Goal: Transaction & Acquisition: Purchase product/service

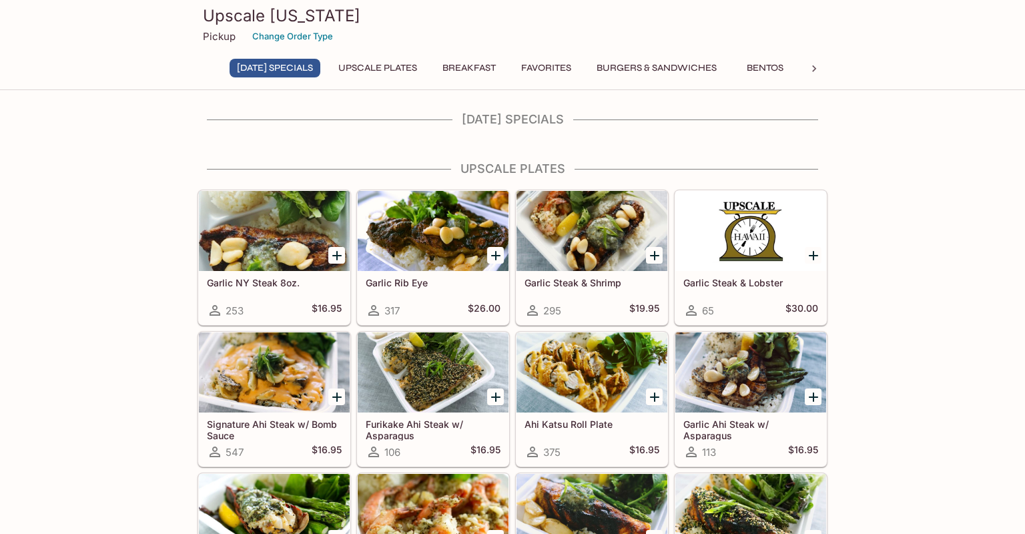
click at [370, 72] on button "UPSCALE Plates" at bounding box center [377, 68] width 93 height 19
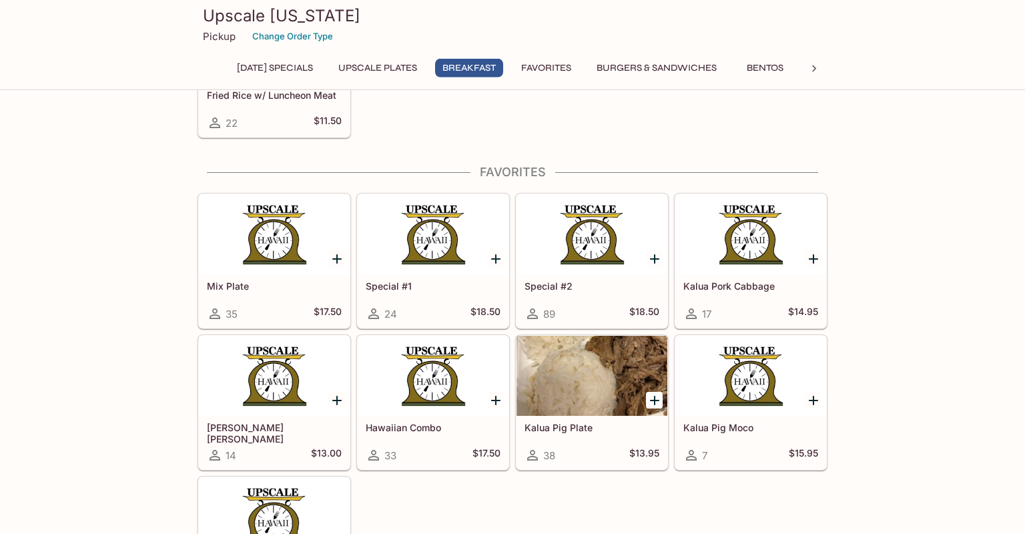
scroll to position [1370, 0]
click at [334, 265] on icon "Add Mix Plate" at bounding box center [337, 258] width 16 height 16
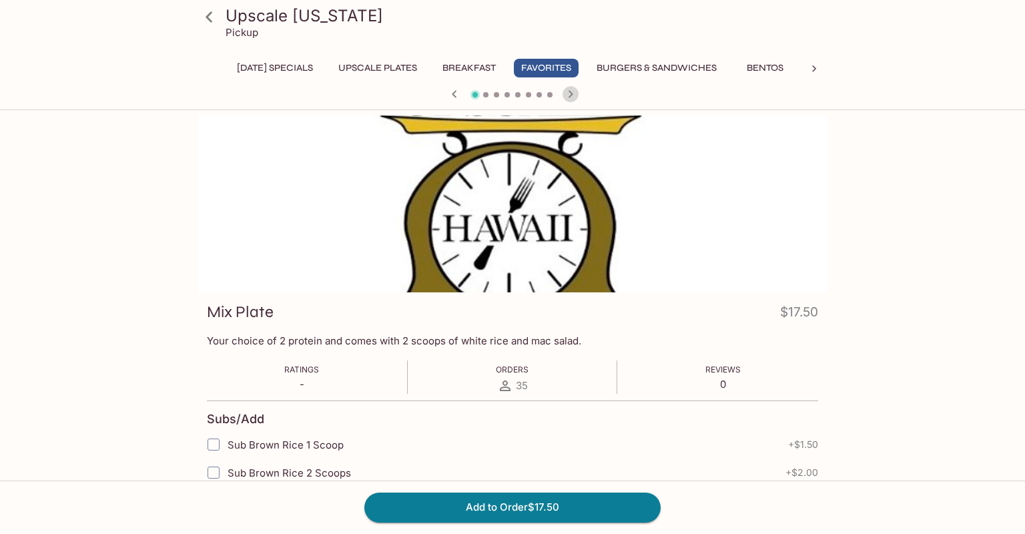
click at [571, 95] on icon "button" at bounding box center [571, 94] width 16 height 16
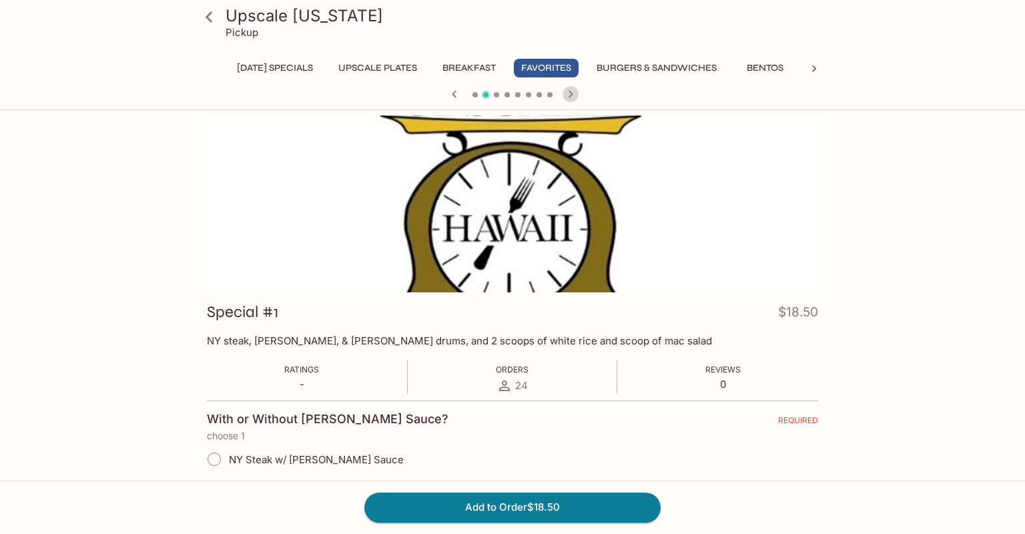
click at [571, 95] on icon "button" at bounding box center [571, 94] width 16 height 16
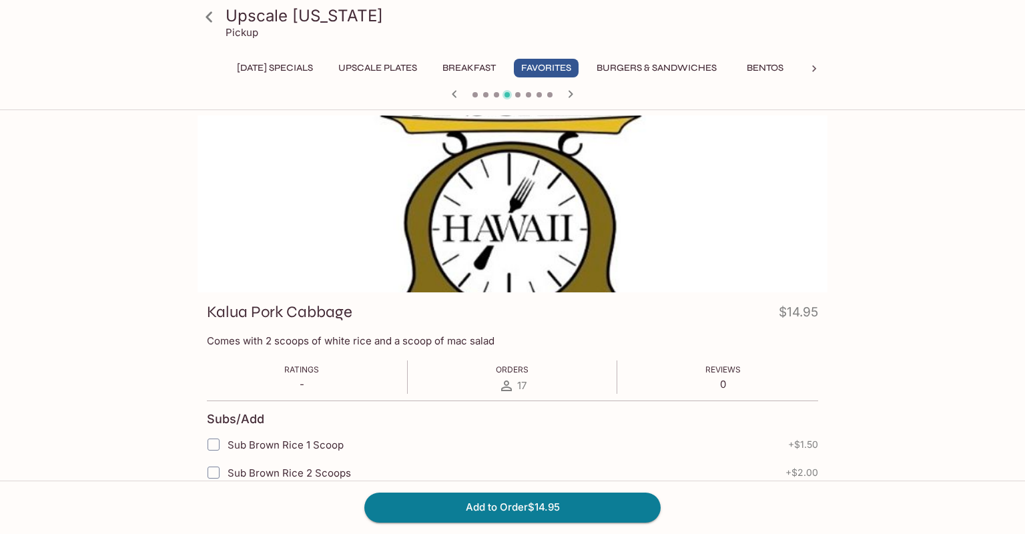
click at [571, 95] on icon "button" at bounding box center [571, 94] width 16 height 16
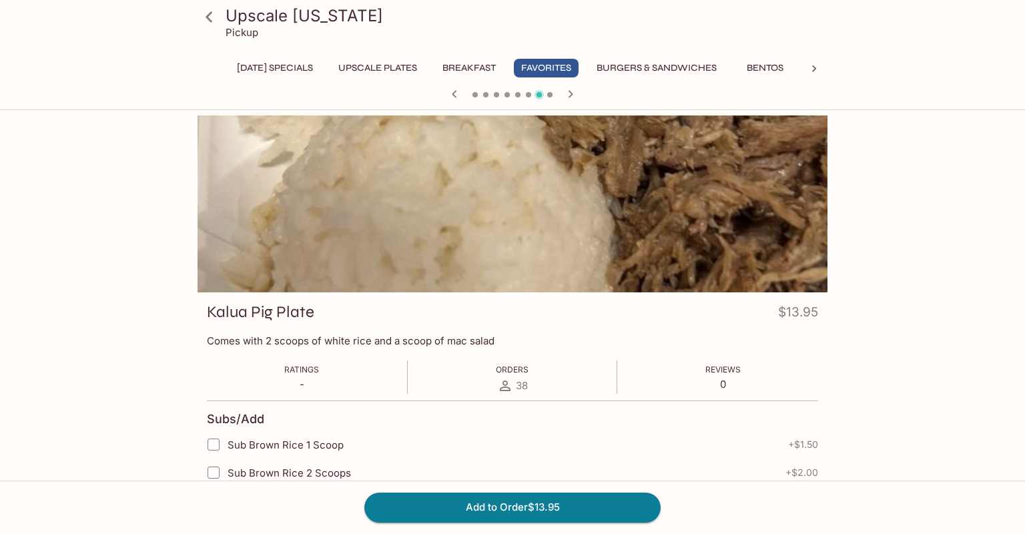
click at [571, 95] on icon "button" at bounding box center [571, 94] width 16 height 16
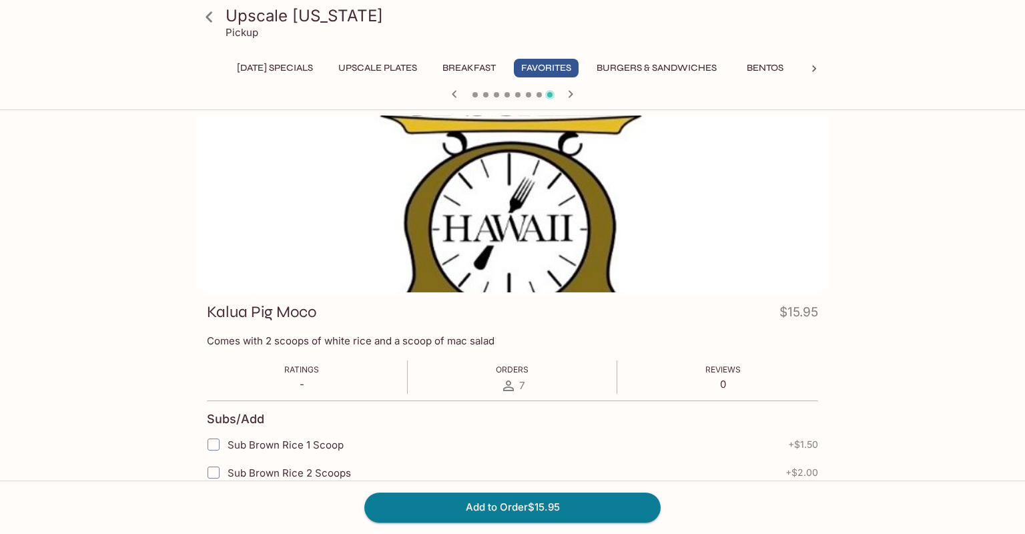
click at [571, 95] on icon "button" at bounding box center [571, 94] width 16 height 16
click at [535, 97] on icon "button" at bounding box center [533, 94] width 16 height 16
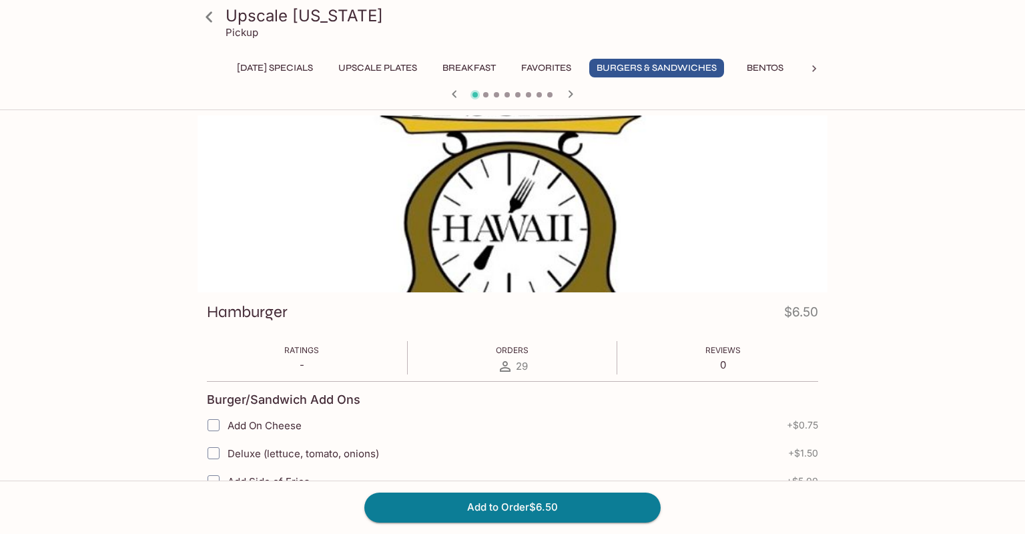
click at [535, 97] on div at bounding box center [512, 95] width 641 height 20
click at [771, 69] on button "Bentos" at bounding box center [765, 68] width 60 height 19
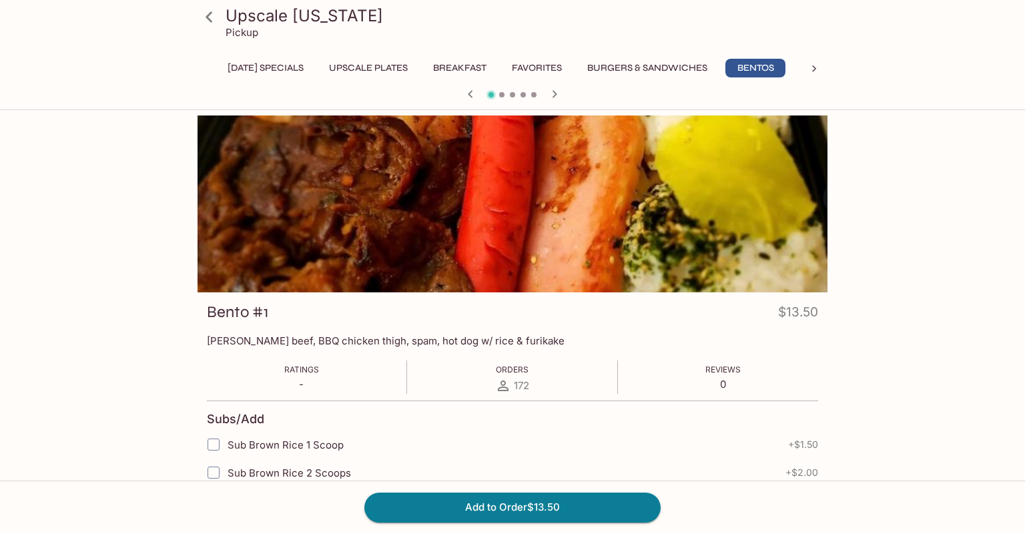
scroll to position [0, 10]
click at [558, 96] on icon "button" at bounding box center [555, 94] width 16 height 16
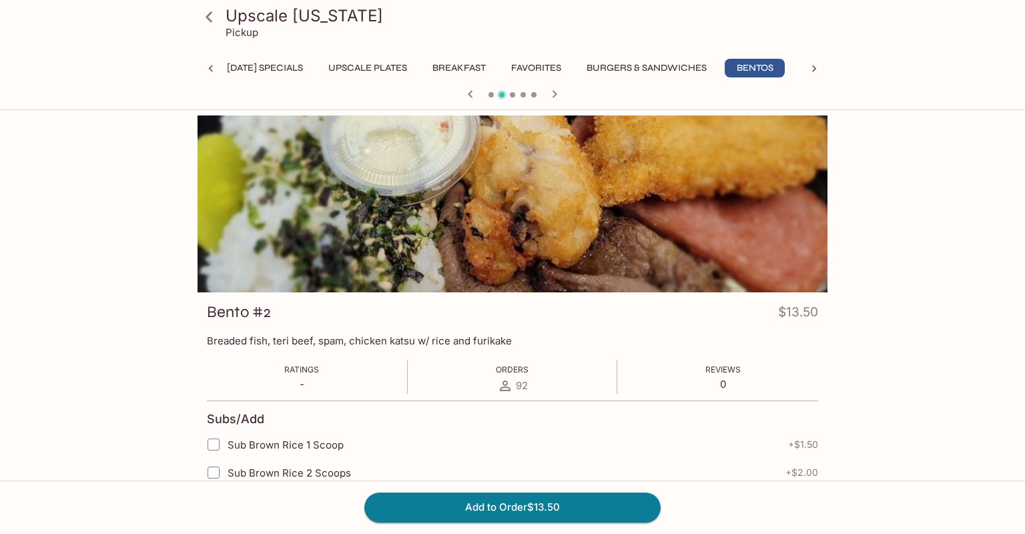
click at [558, 96] on icon "button" at bounding box center [555, 94] width 16 height 16
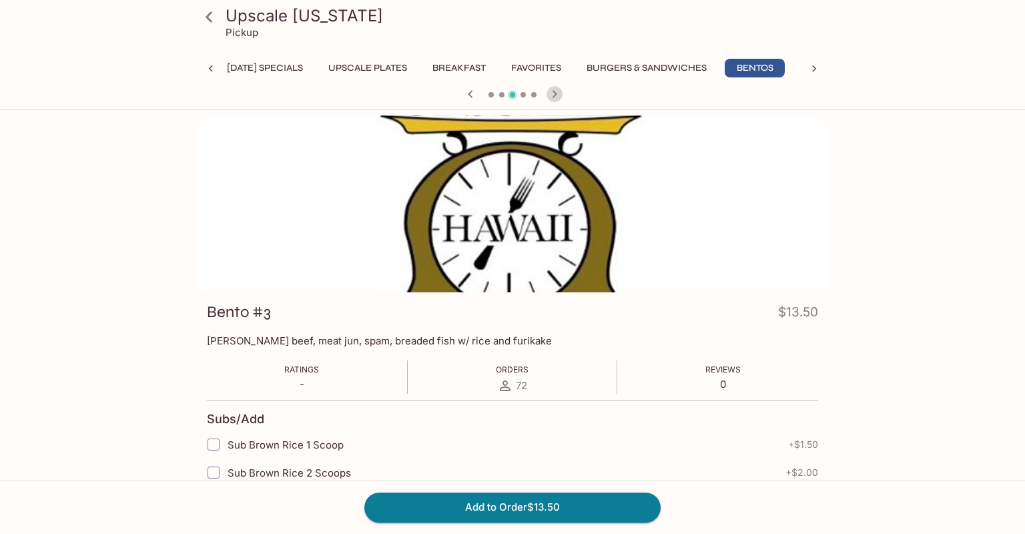
click at [558, 96] on icon "button" at bounding box center [555, 94] width 16 height 16
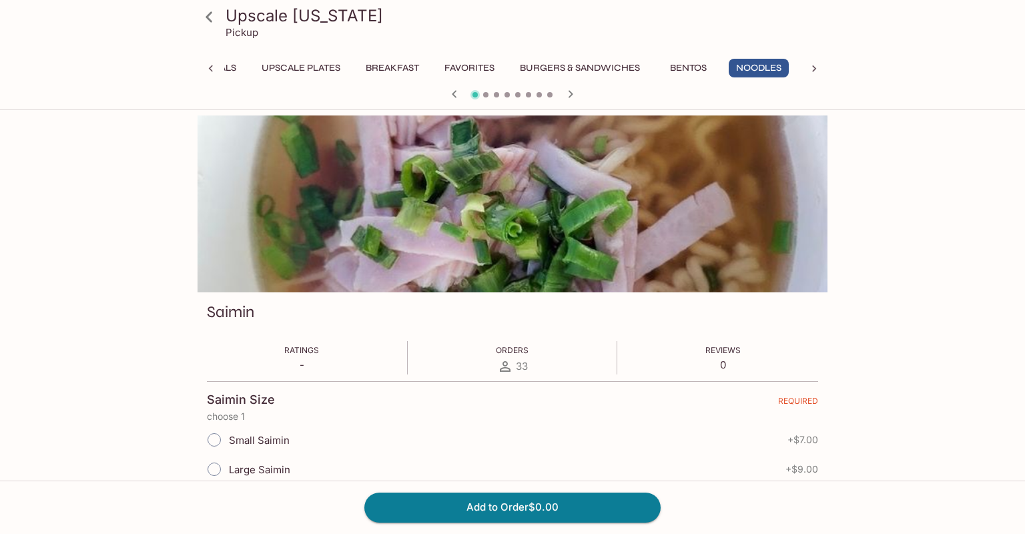
scroll to position [0, 81]
click at [456, 98] on icon "button" at bounding box center [455, 94] width 16 height 16
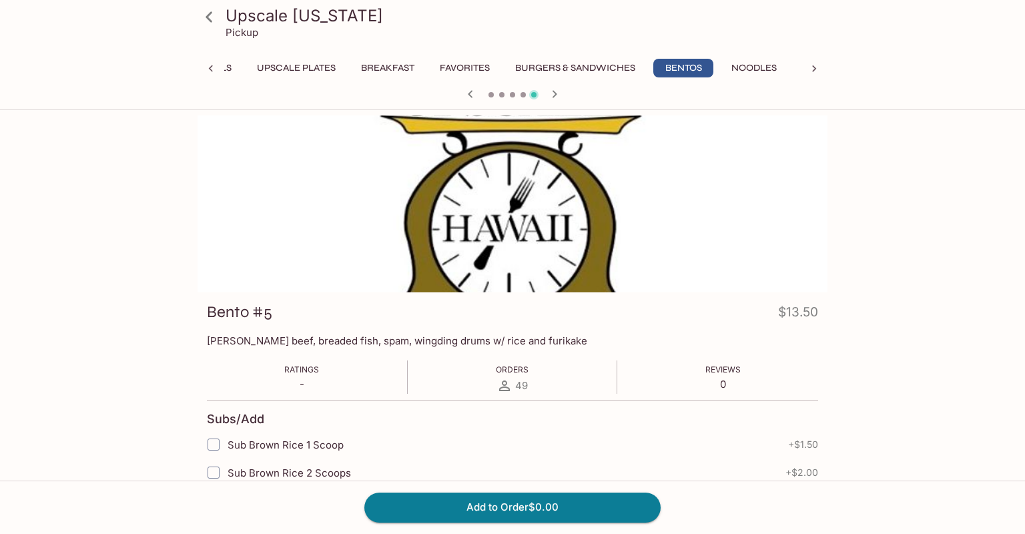
click at [456, 98] on div at bounding box center [512, 95] width 641 height 20
click at [471, 95] on icon "button" at bounding box center [470, 93] width 5 height 7
click at [211, 18] on icon at bounding box center [209, 16] width 23 height 23
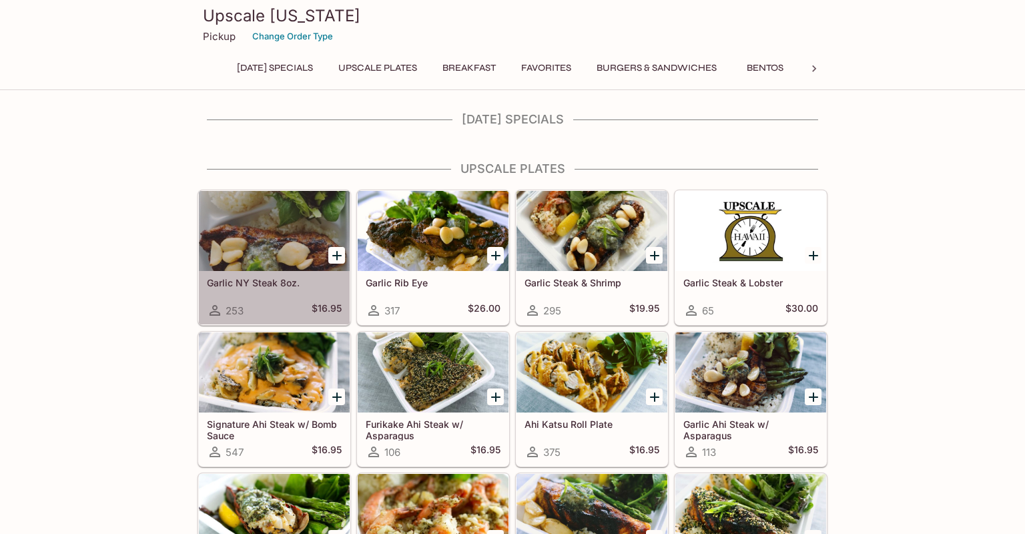
click at [265, 244] on div at bounding box center [274, 231] width 151 height 80
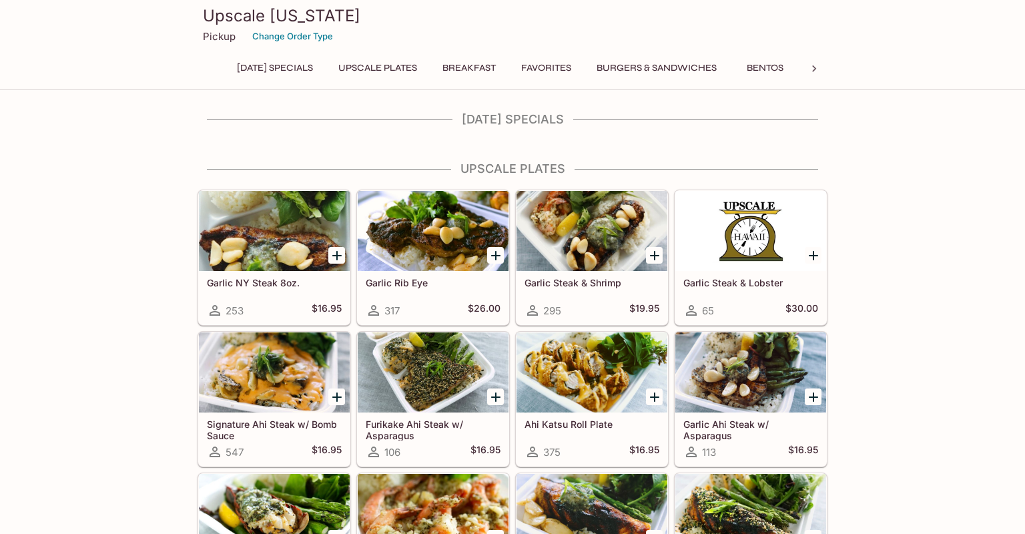
click at [763, 230] on div at bounding box center [751, 231] width 151 height 80
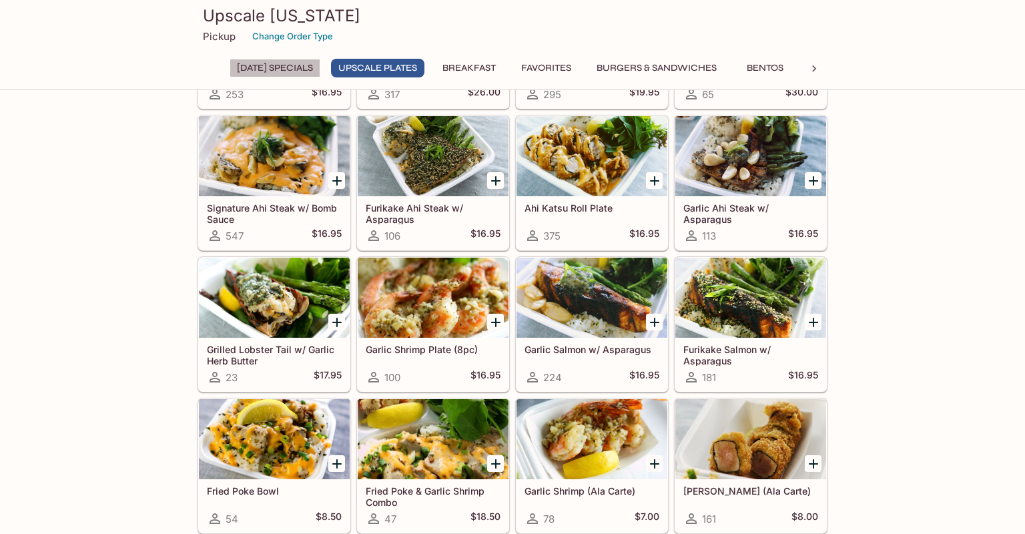
click at [284, 66] on button "[DATE] Specials" at bounding box center [275, 68] width 91 height 19
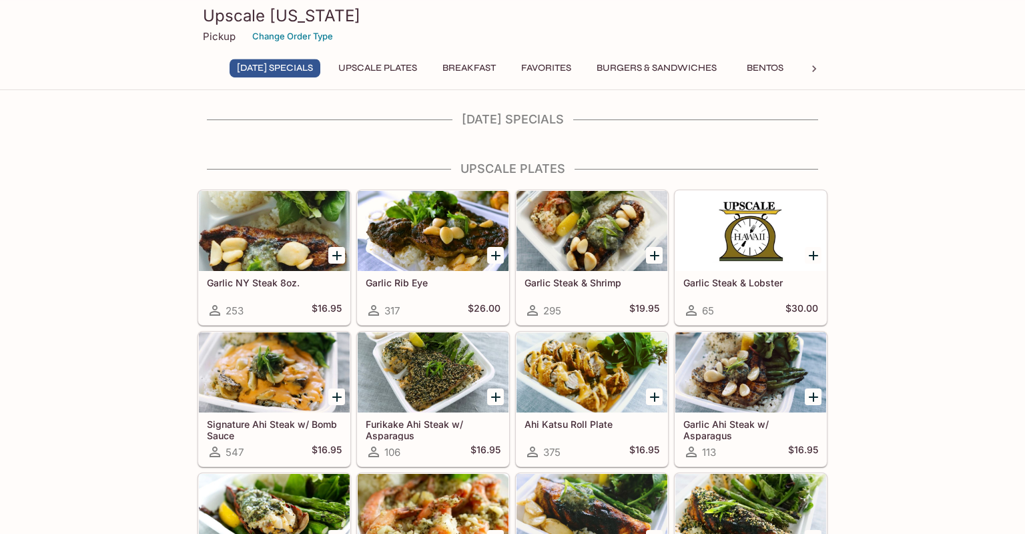
scroll to position [0, 0]
click at [381, 70] on button "UPSCALE Plates" at bounding box center [377, 68] width 93 height 19
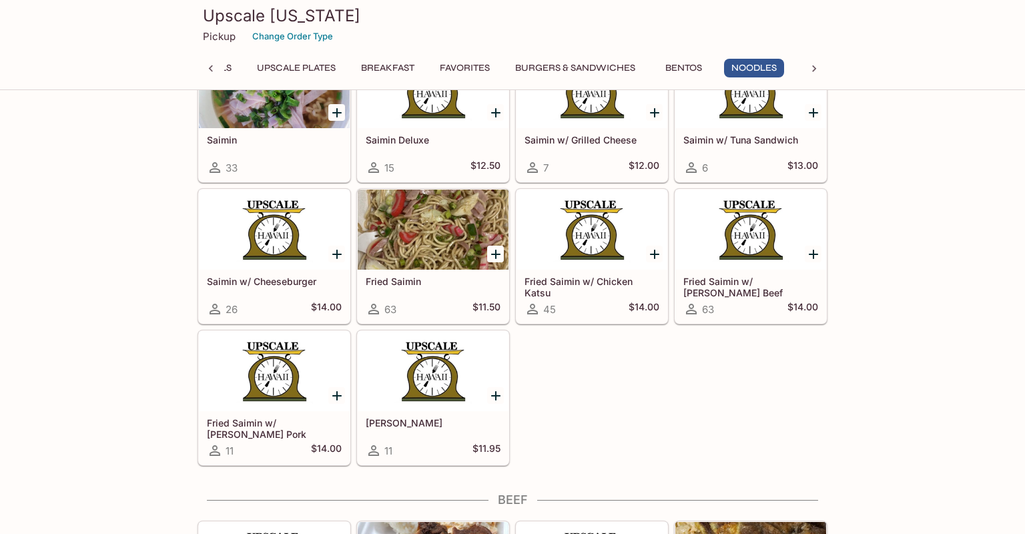
scroll to position [3508, 0]
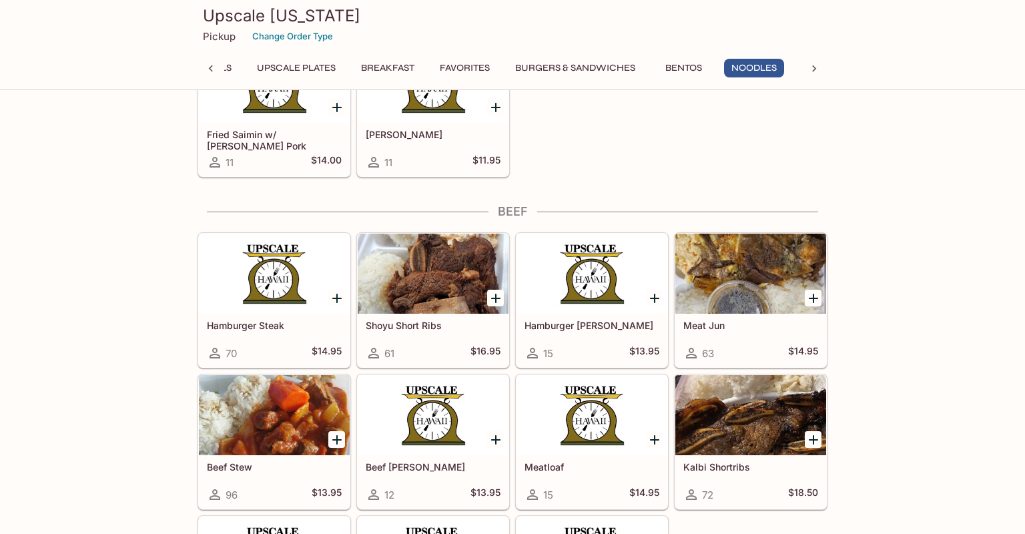
click at [442, 266] on div at bounding box center [433, 274] width 151 height 80
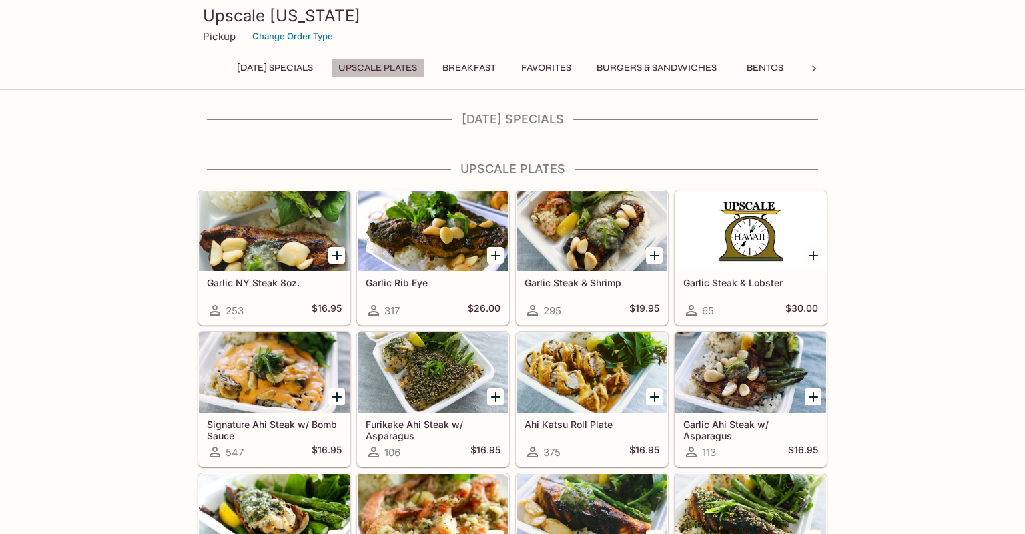
click at [374, 68] on button "UPSCALE Plates" at bounding box center [377, 68] width 93 height 19
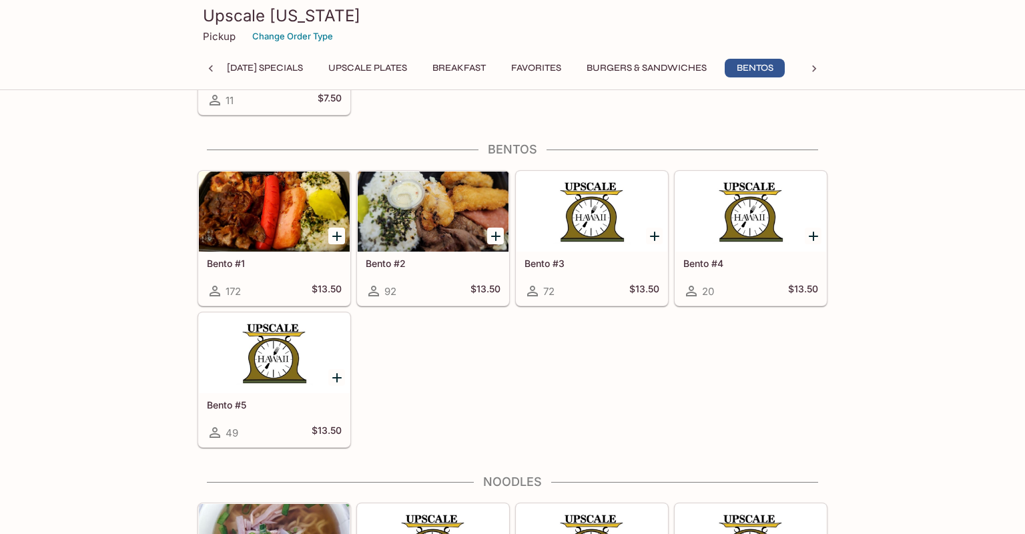
scroll to position [2739, 0]
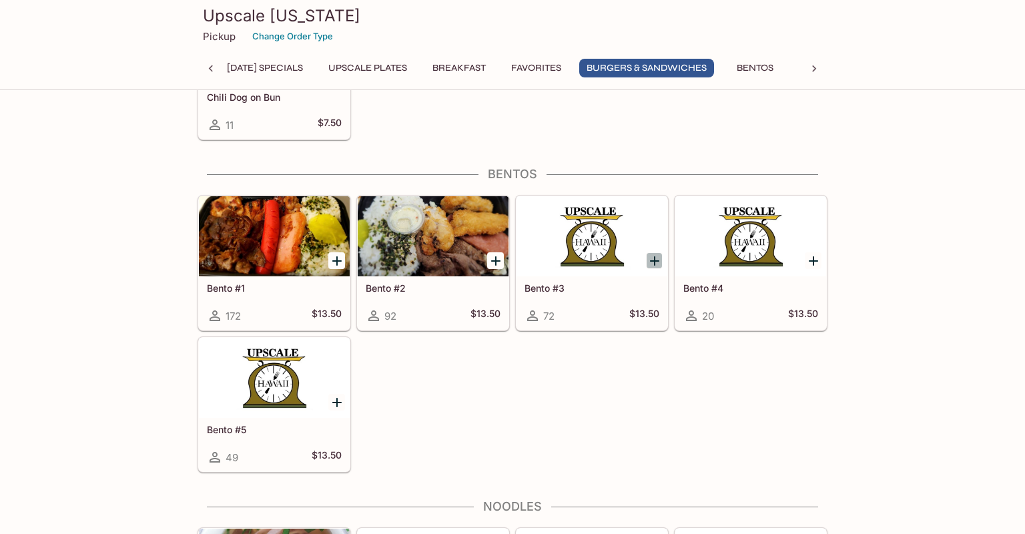
click at [657, 259] on icon "Add Bento #3" at bounding box center [655, 261] width 16 height 16
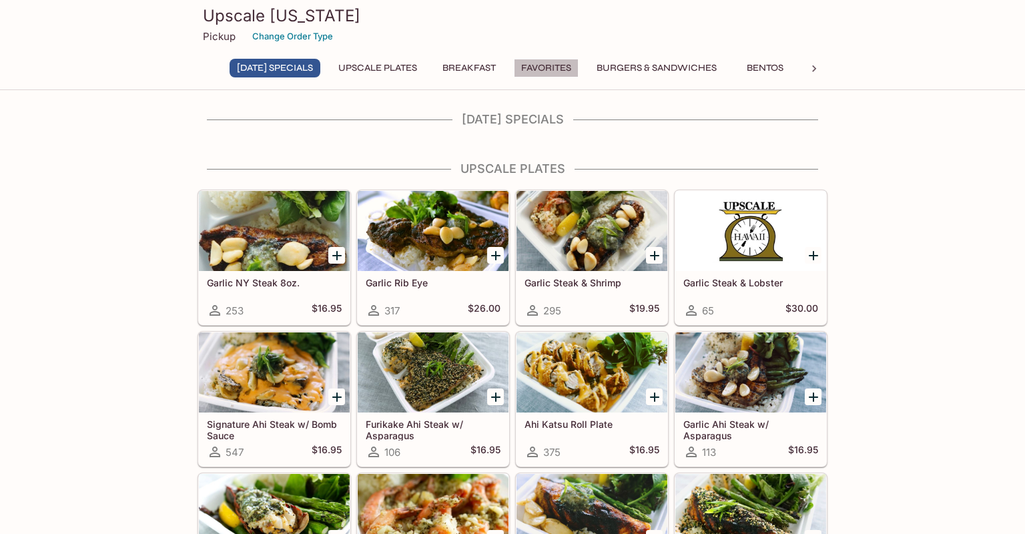
click at [560, 74] on button "Favorites" at bounding box center [546, 68] width 65 height 19
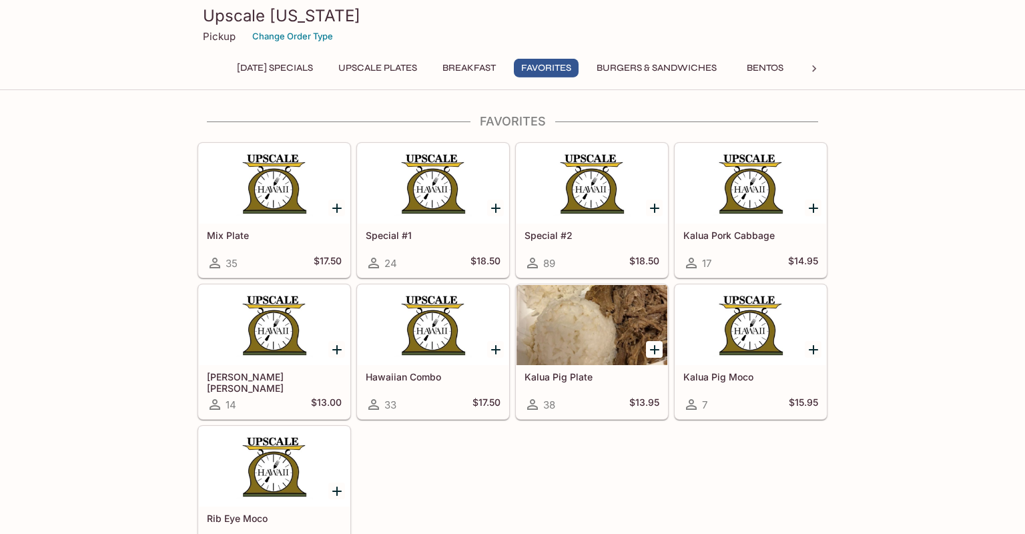
scroll to position [1420, 0]
click at [388, 73] on button "UPSCALE Plates" at bounding box center [377, 68] width 93 height 19
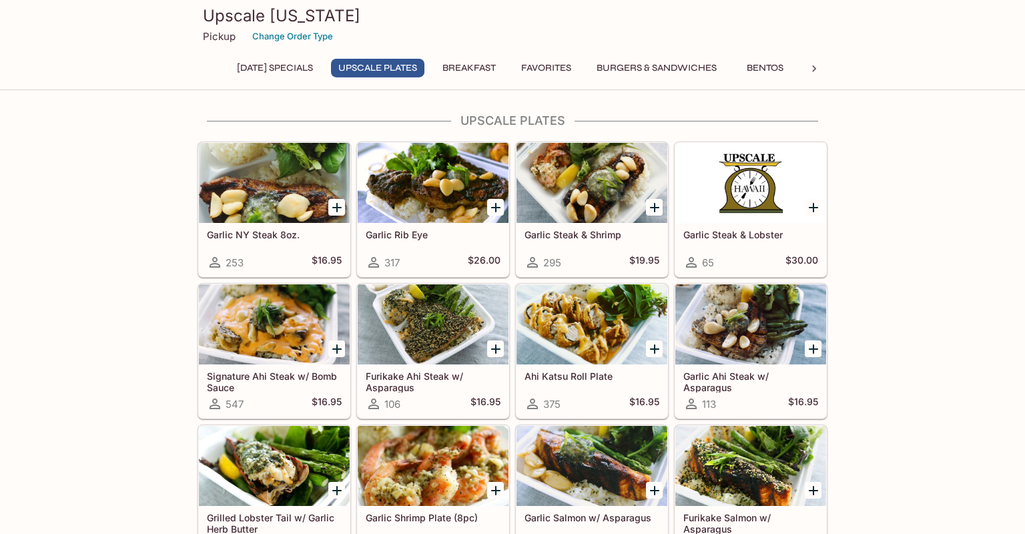
scroll to position [48, 0]
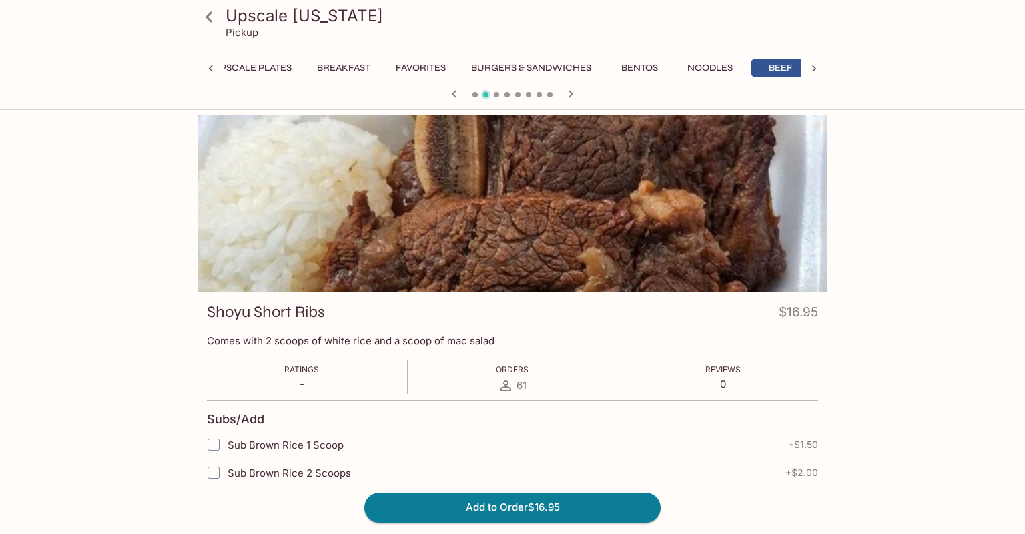
scroll to position [0, 152]
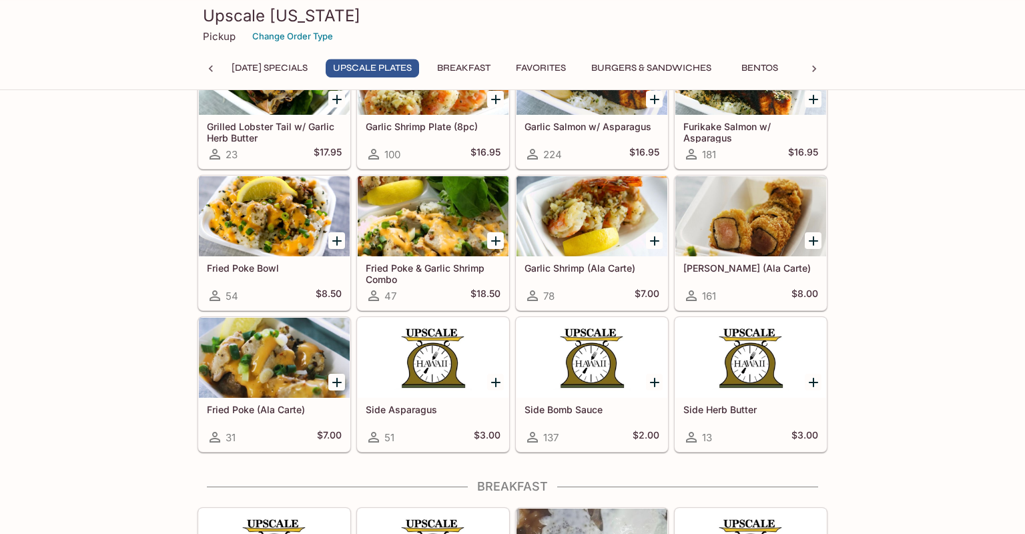
scroll to position [505, 0]
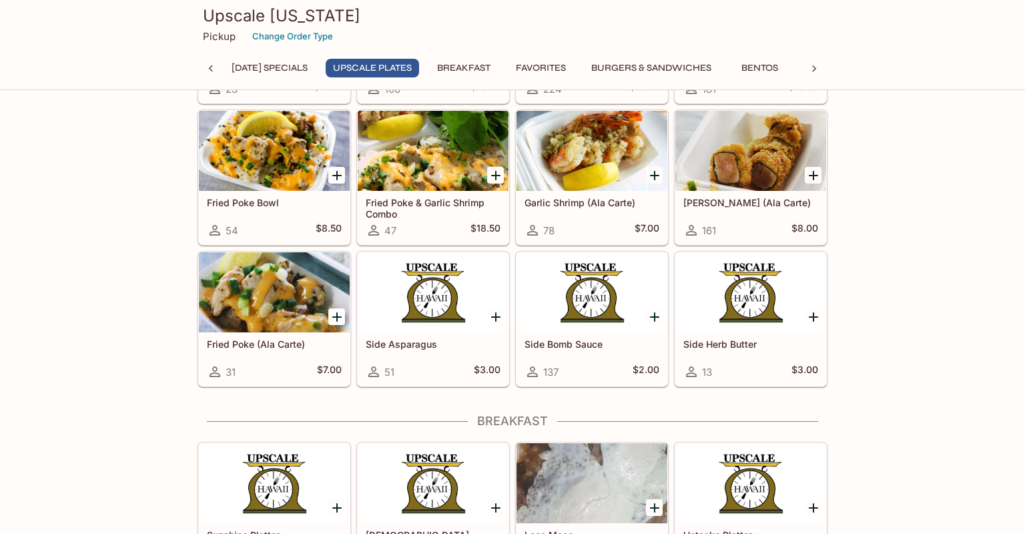
click at [265, 288] on div at bounding box center [274, 292] width 151 height 80
